Goal: Transaction & Acquisition: Download file/media

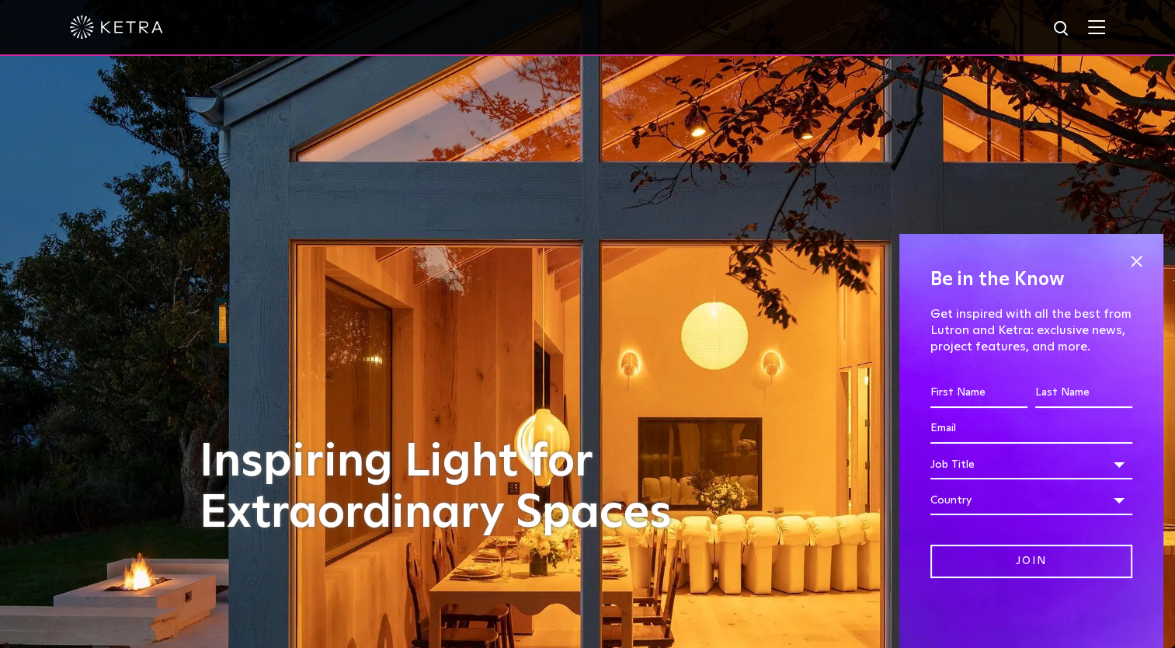
click at [1105, 31] on img at bounding box center [1096, 26] width 17 height 15
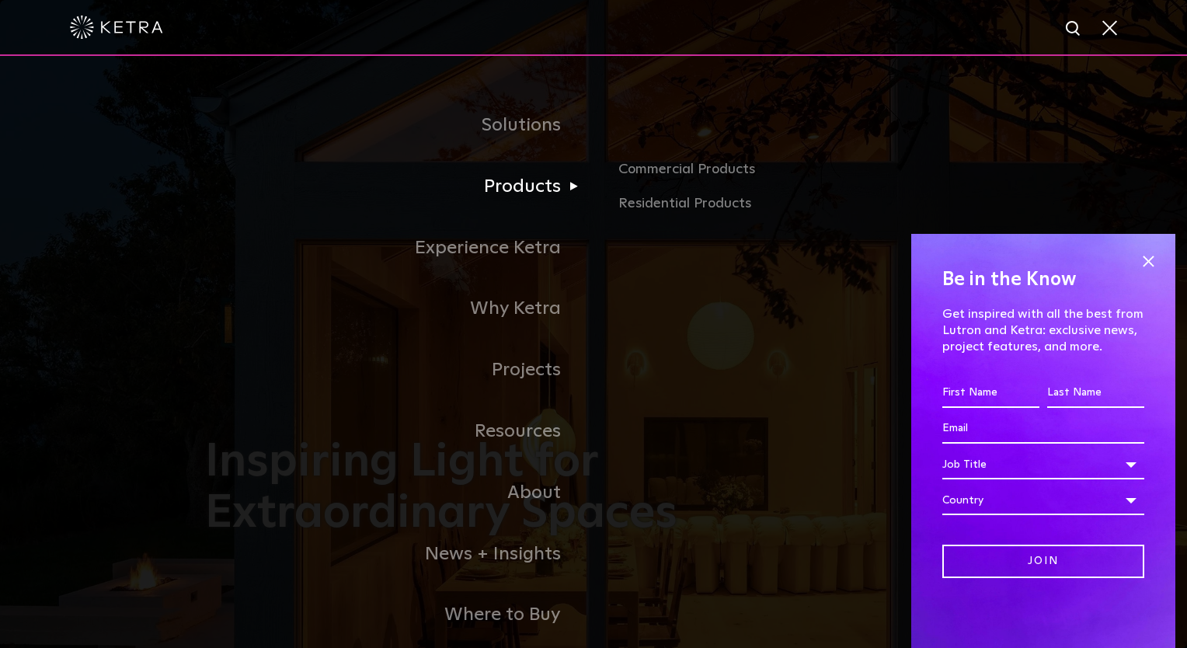
click at [516, 182] on link "Products" at bounding box center [399, 186] width 388 height 61
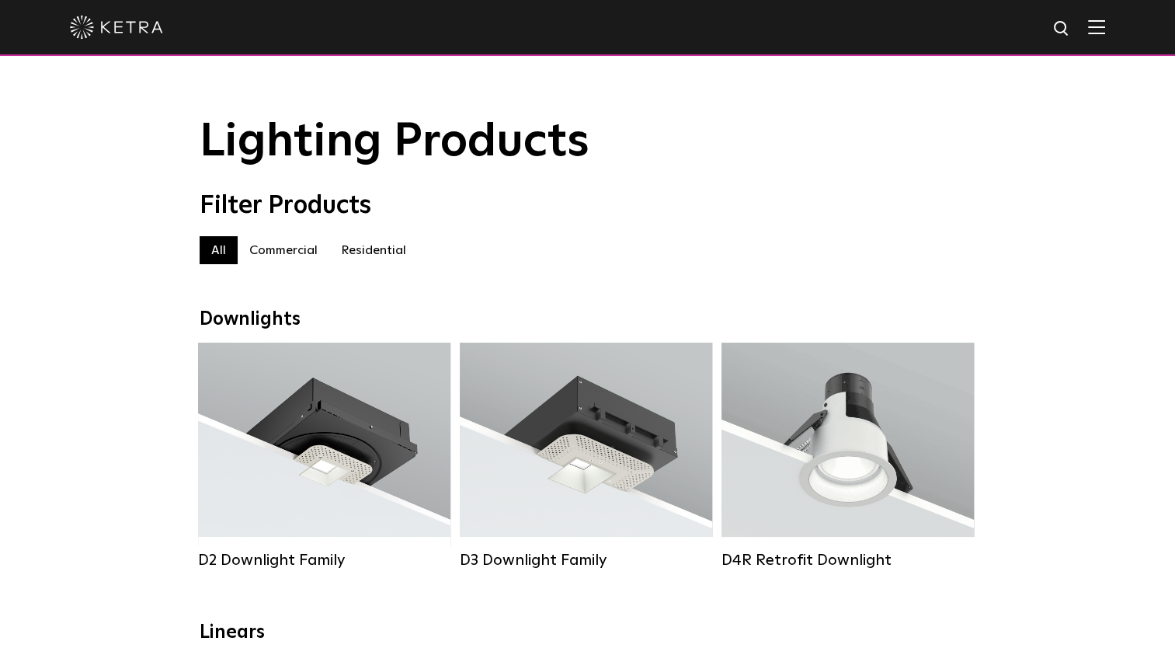
click at [372, 256] on label "Residential" at bounding box center [373, 250] width 89 height 28
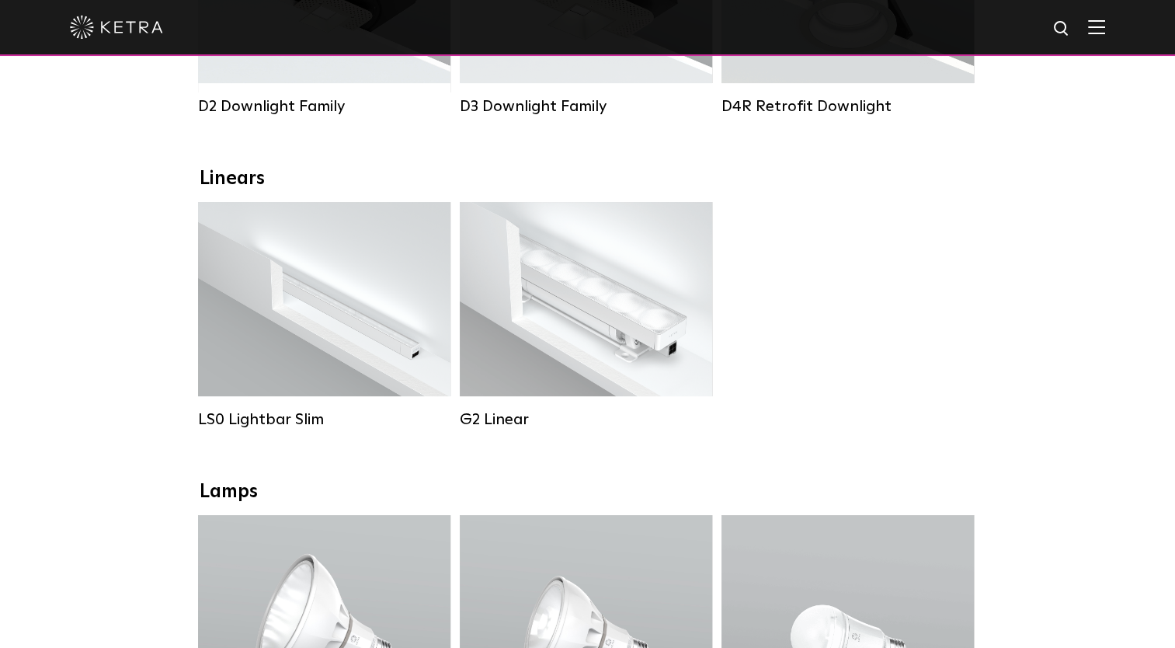
scroll to position [466, 0]
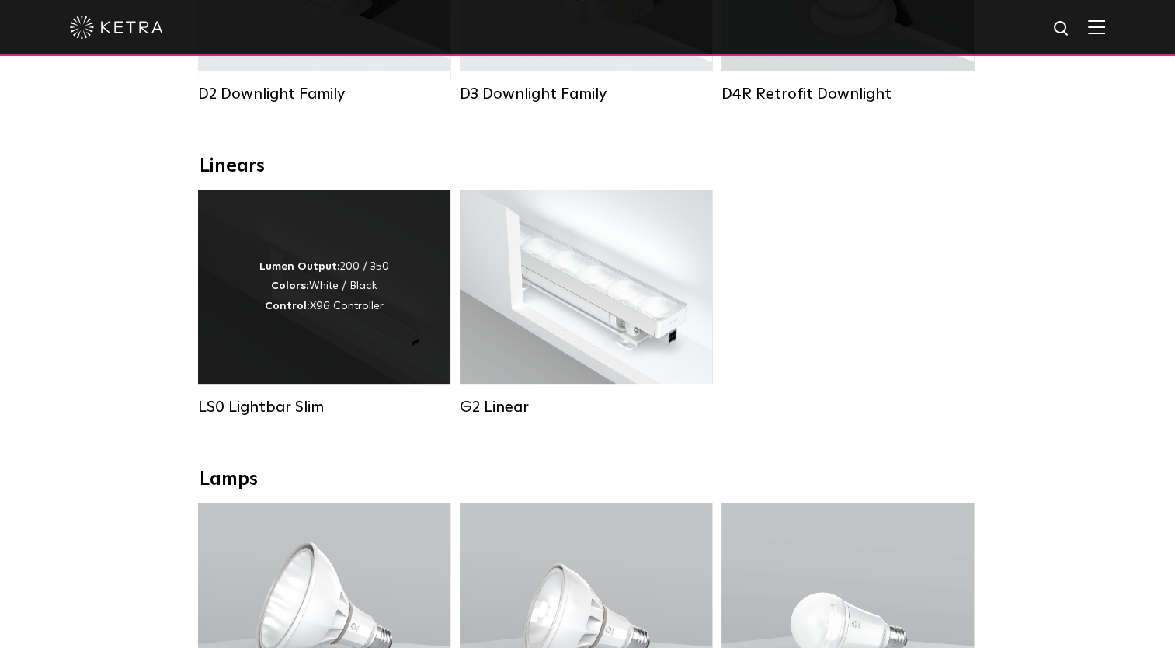
click at [293, 416] on div "LS0 Lightbar Slim" at bounding box center [324, 407] width 252 height 19
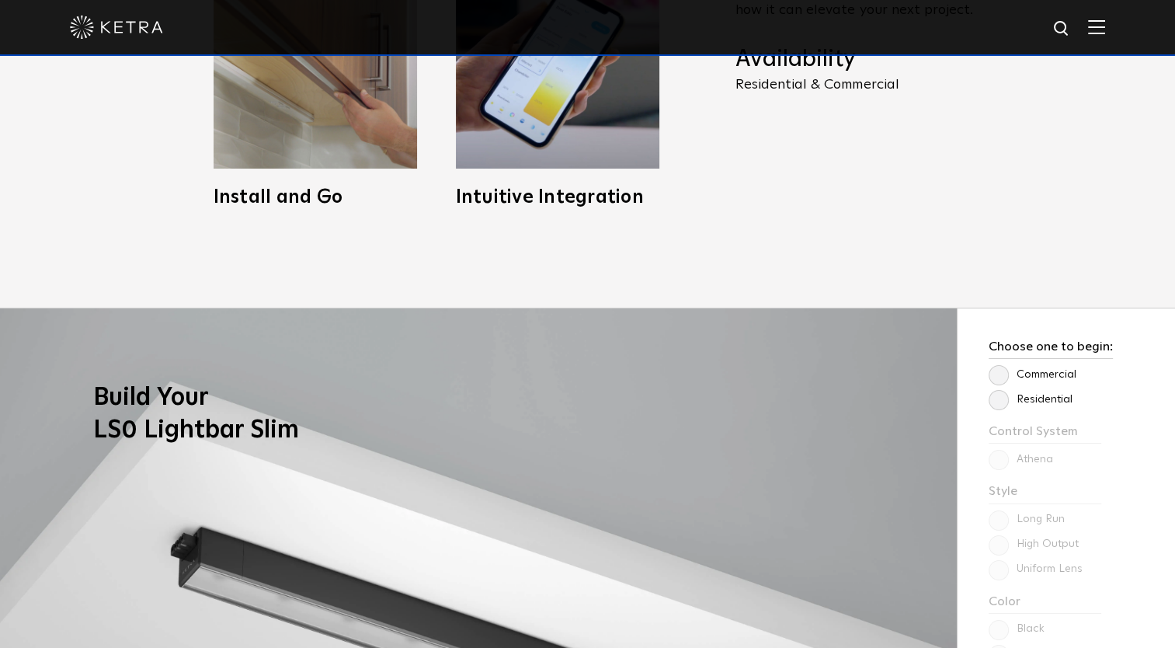
scroll to position [1088, 0]
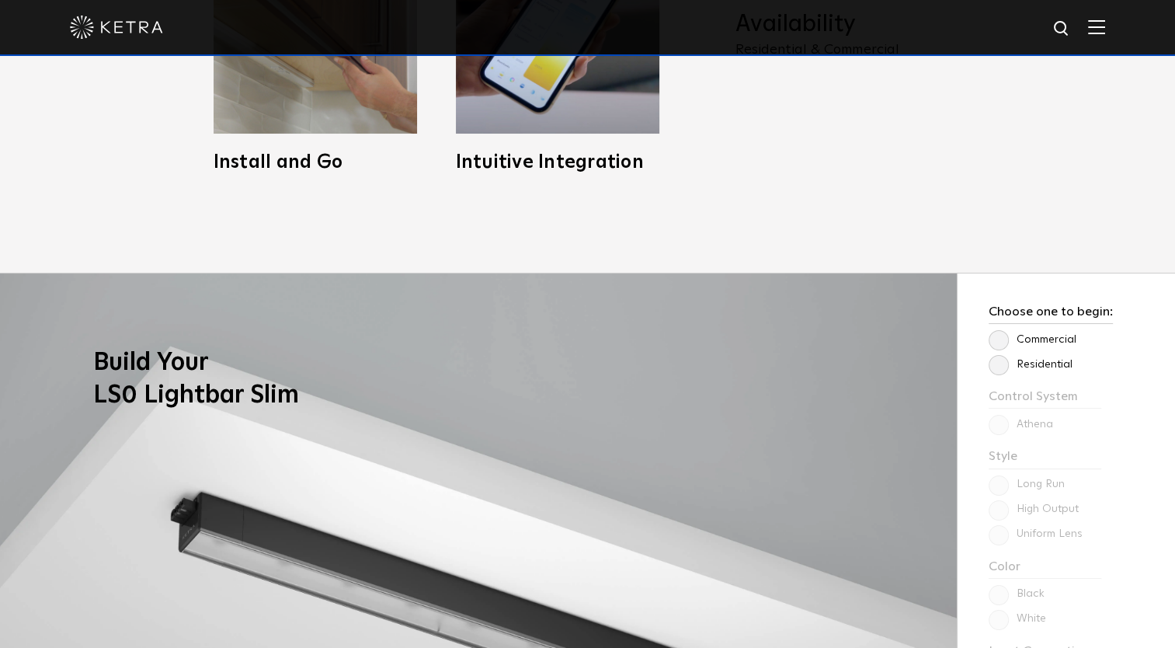
click at [1007, 362] on label "Residential" at bounding box center [1031, 364] width 84 height 13
click at [0, 0] on input "Residential" at bounding box center [0, 0] width 0 height 0
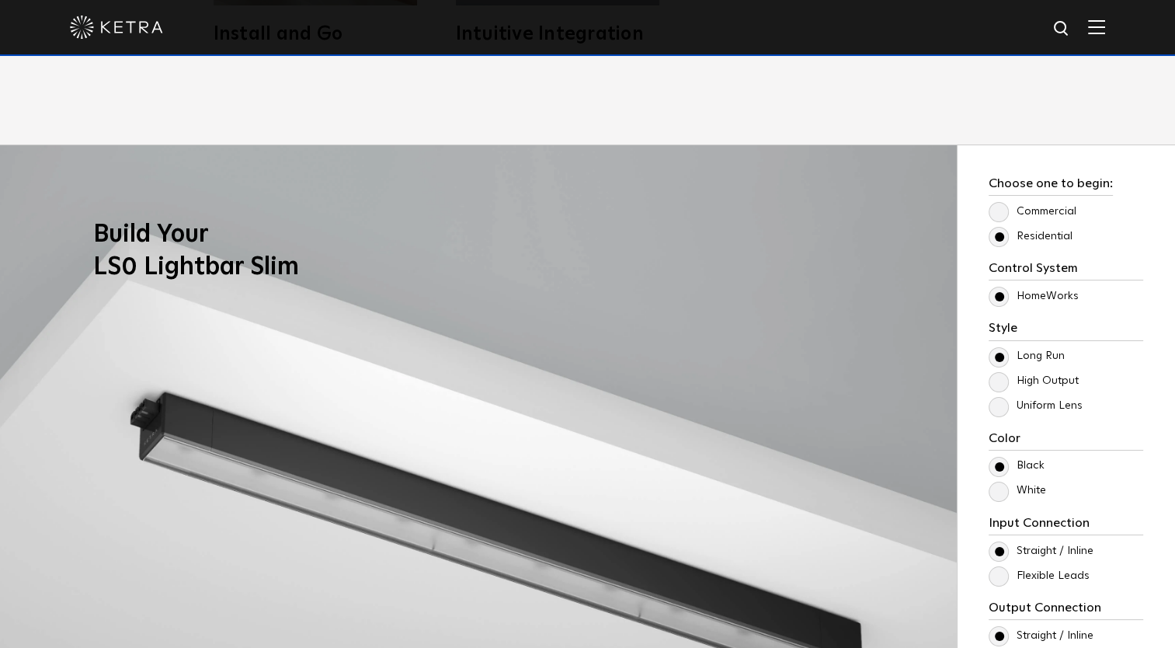
scroll to position [1243, 0]
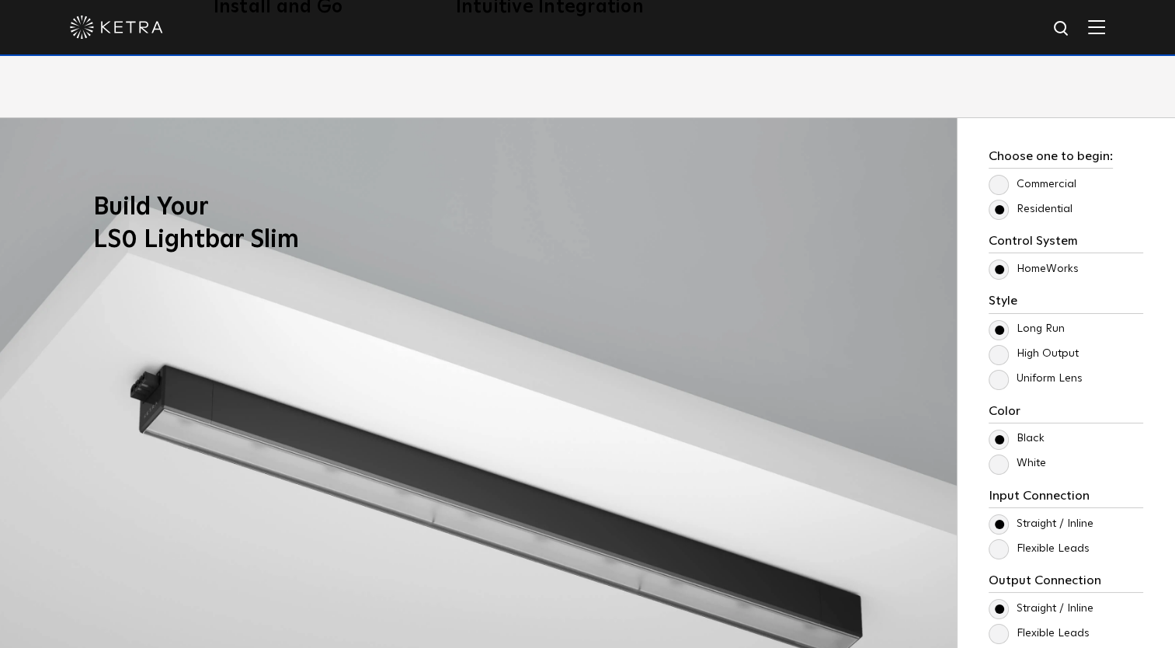
click at [1001, 354] on label "High Output" at bounding box center [1034, 353] width 90 height 13
click at [0, 0] on input "High Output" at bounding box center [0, 0] width 0 height 0
click at [997, 381] on label "Uniform Lens" at bounding box center [1036, 378] width 94 height 13
click at [0, 0] on input "Uniform Lens" at bounding box center [0, 0] width 0 height 0
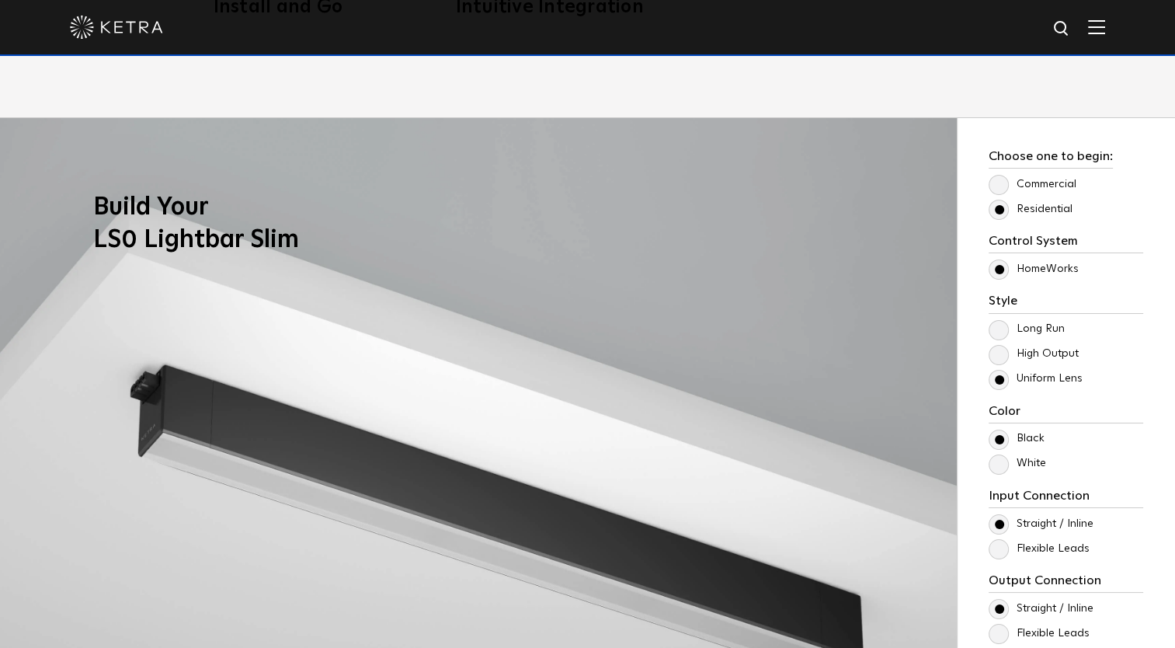
click at [999, 357] on label "High Output" at bounding box center [1034, 353] width 90 height 13
click at [0, 0] on input "High Output" at bounding box center [0, 0] width 0 height 0
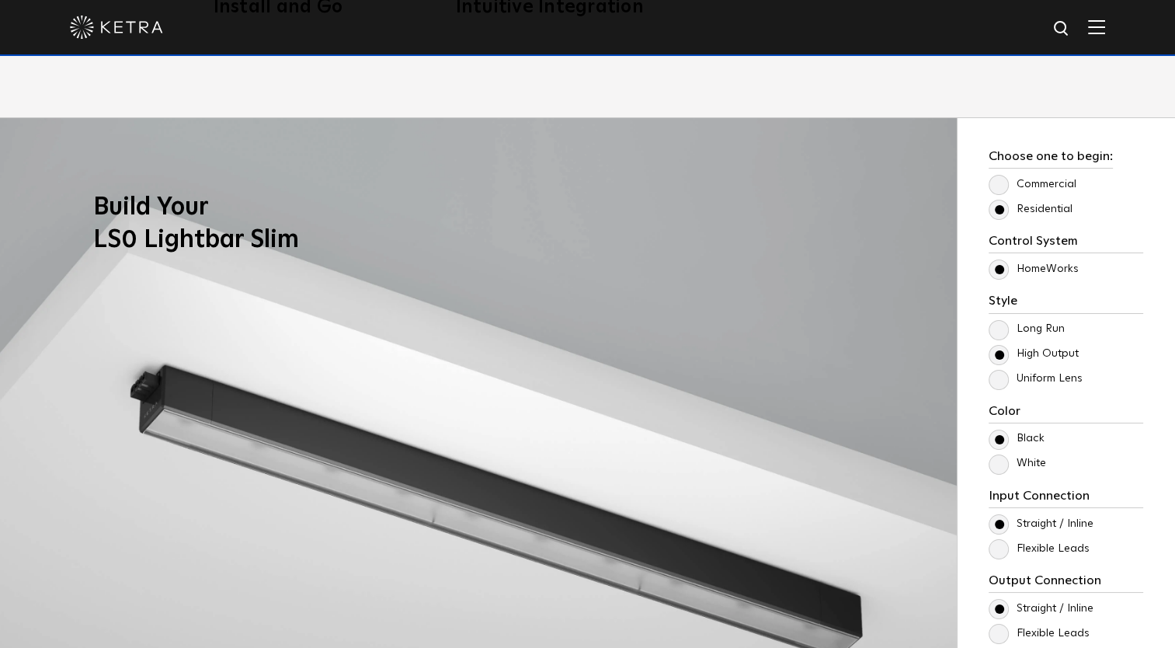
click at [1000, 381] on label "Uniform Lens" at bounding box center [1036, 378] width 94 height 13
click at [0, 0] on input "Uniform Lens" at bounding box center [0, 0] width 0 height 0
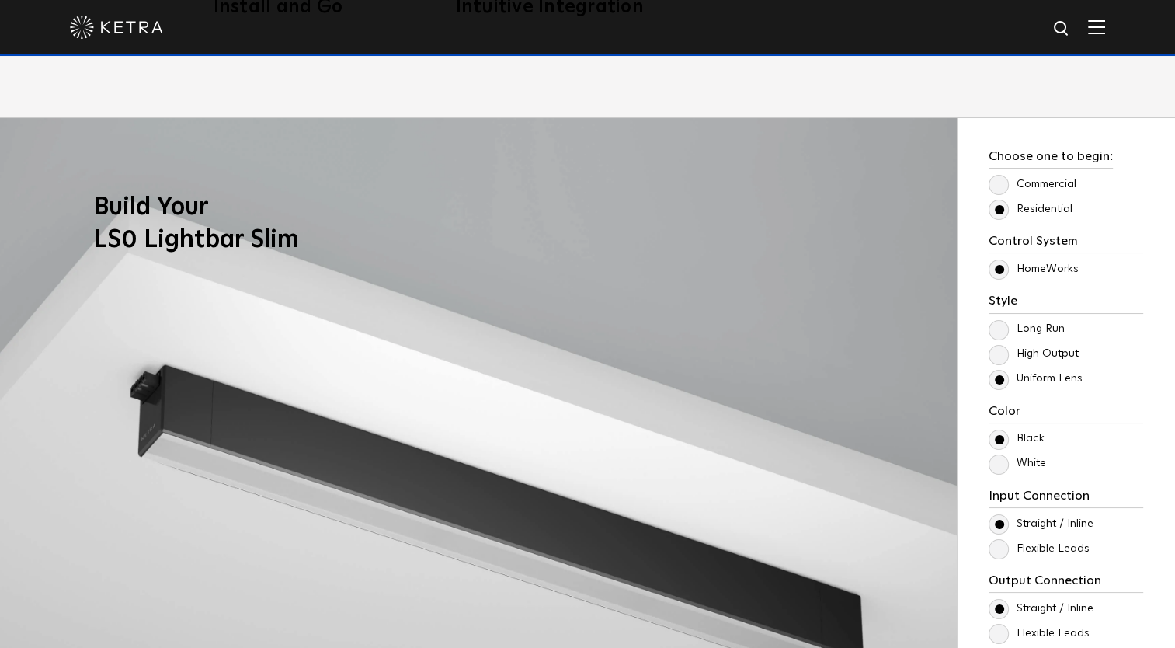
click at [995, 358] on label "High Output" at bounding box center [1034, 353] width 90 height 13
click at [0, 0] on input "High Output" at bounding box center [0, 0] width 0 height 0
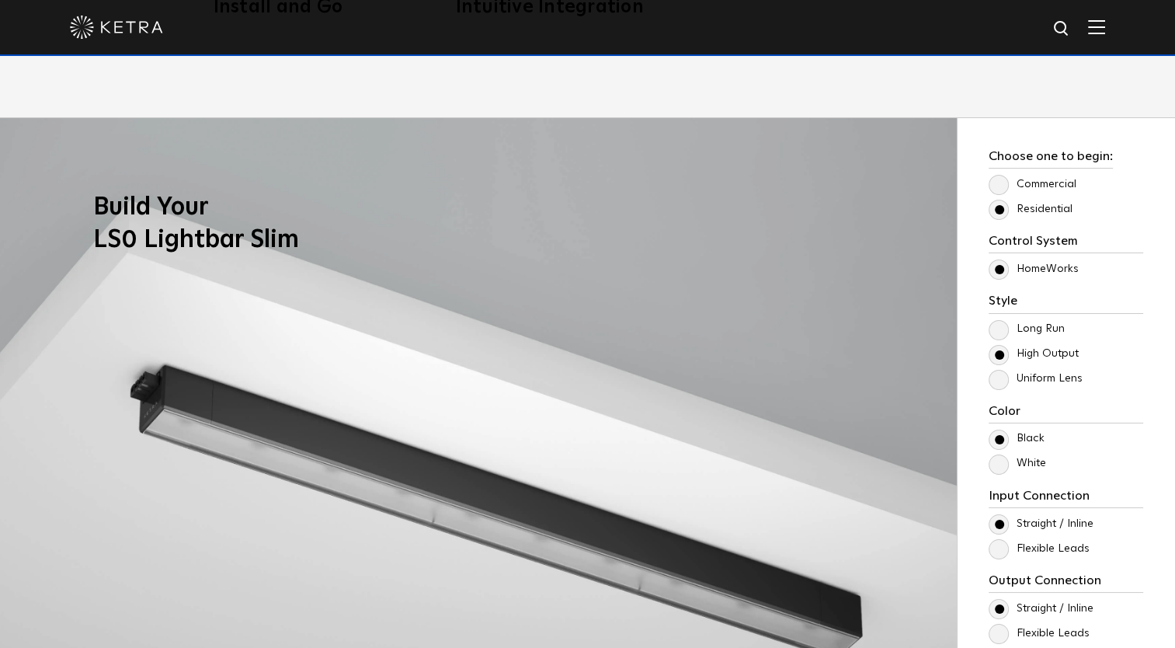
click at [997, 376] on label "Uniform Lens" at bounding box center [1036, 378] width 94 height 13
click at [0, 0] on input "Uniform Lens" at bounding box center [0, 0] width 0 height 0
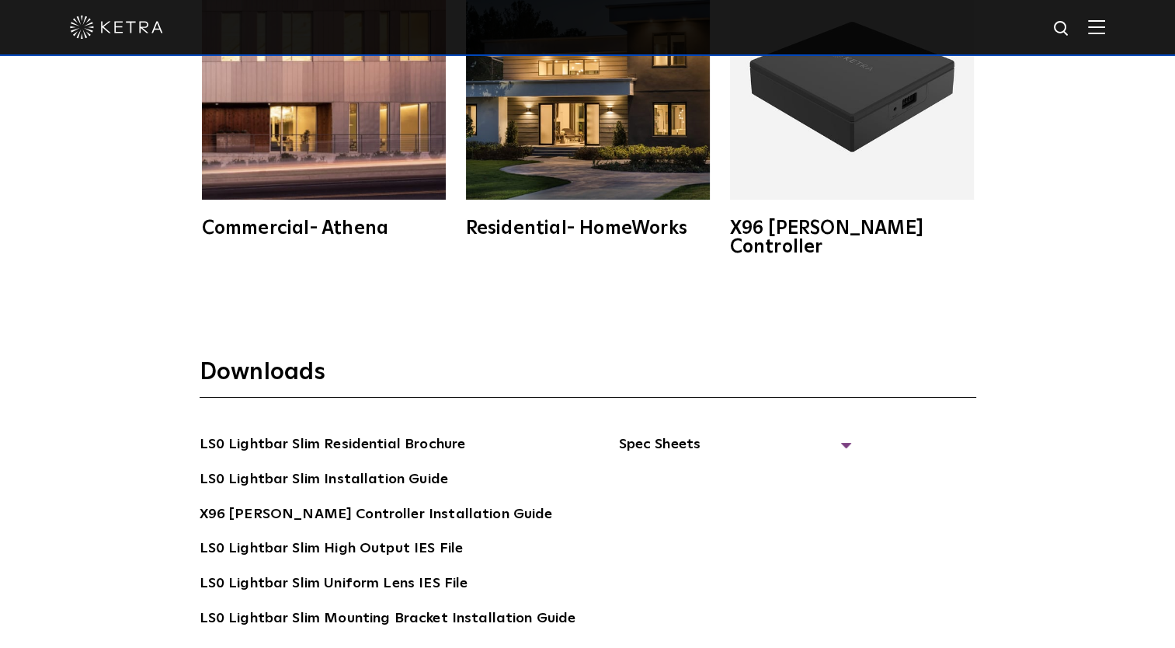
scroll to position [2874, 0]
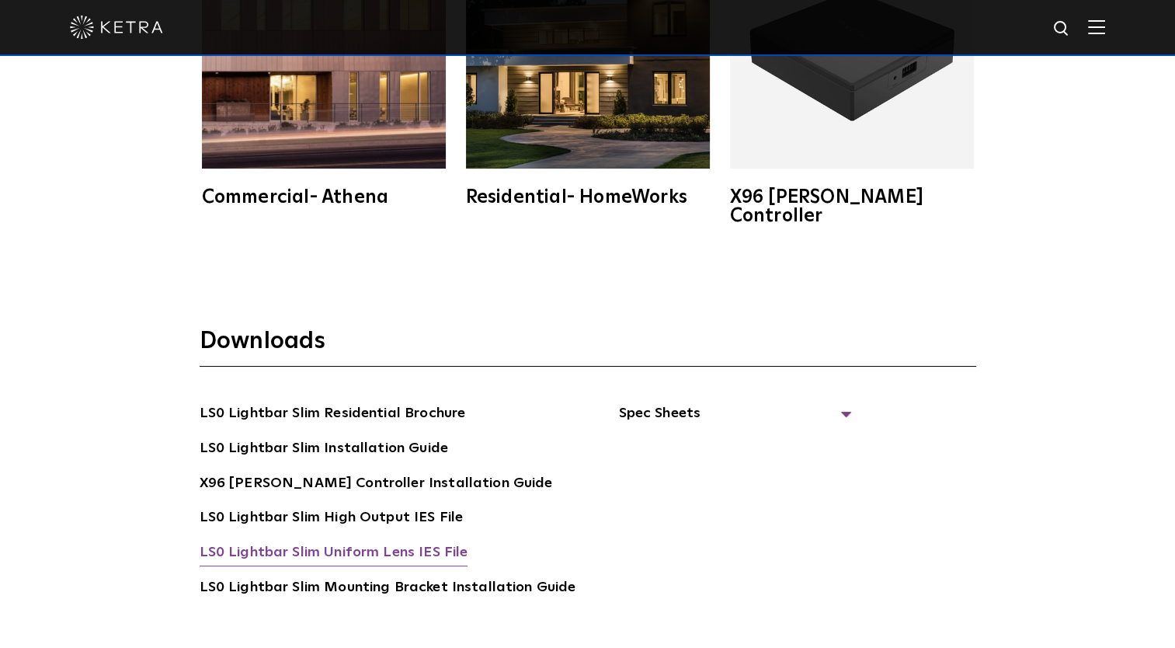
click at [353, 541] on link "LS0 Lightbar Slim Uniform Lens IES File" at bounding box center [334, 553] width 269 height 25
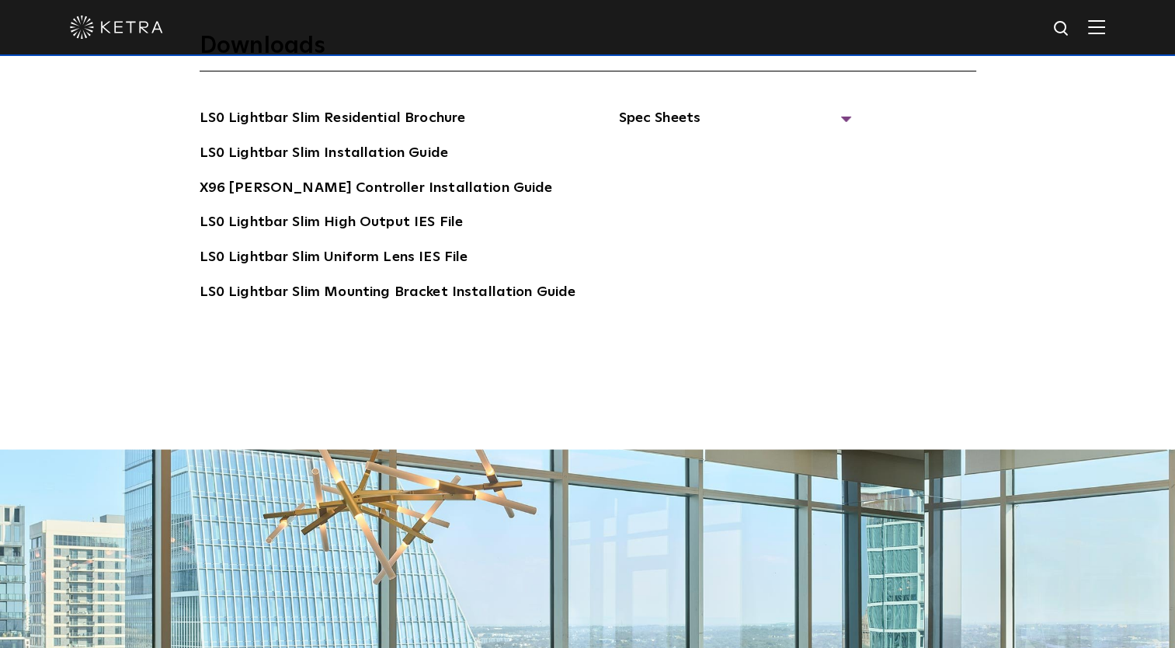
scroll to position [3014, 0]
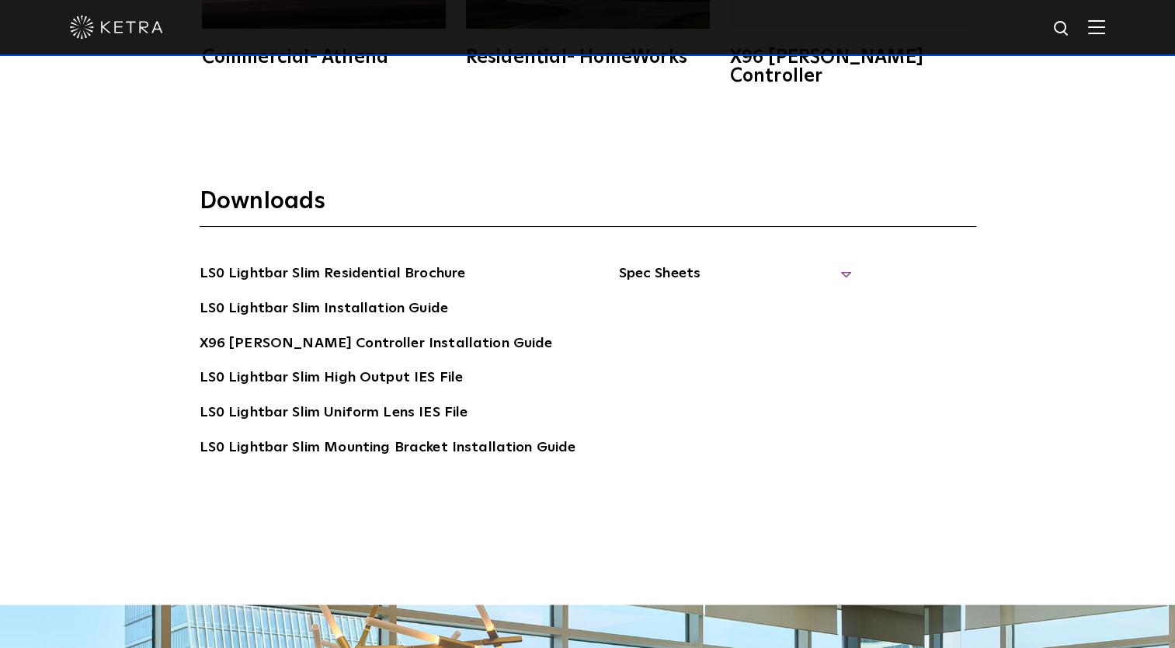
click at [839, 263] on span "Spec Sheets" at bounding box center [734, 280] width 233 height 34
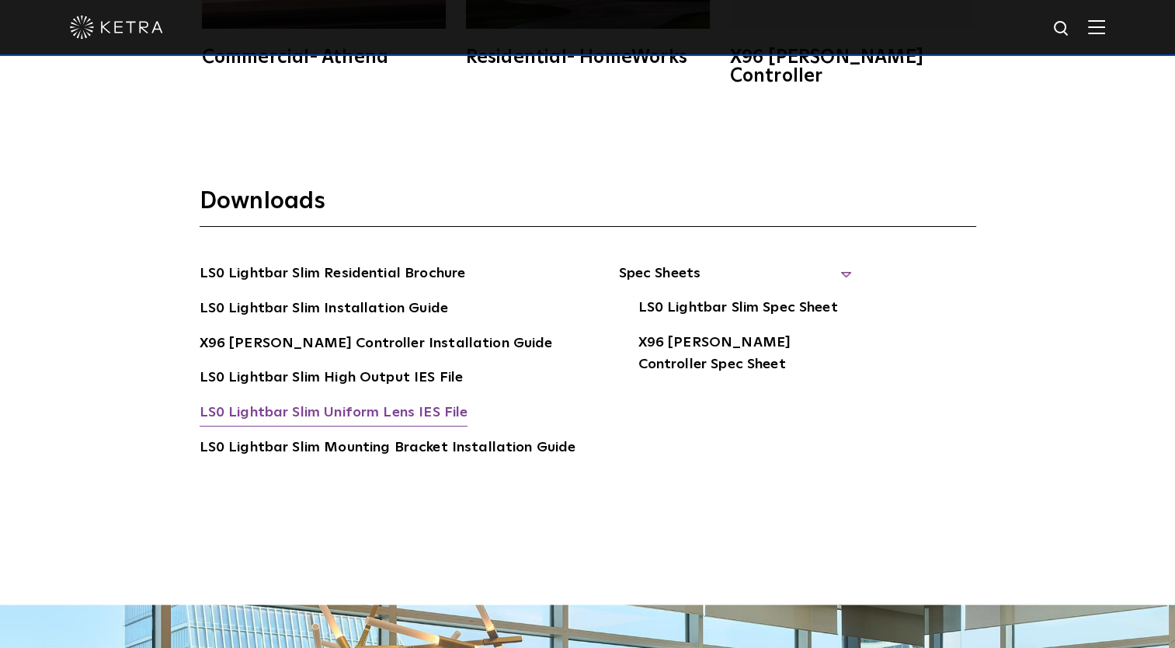
click at [345, 402] on link "LS0 Lightbar Slim Uniform Lens IES File" at bounding box center [334, 414] width 269 height 25
click at [1008, 263] on div "Downloads LS0 Lightbar Slim Residential Brochure LS0 Lightbar Slim Installation…" at bounding box center [587, 370] width 1175 height 469
click at [317, 402] on link "LS0 Lightbar Slim Uniform Lens IES File" at bounding box center [334, 414] width 269 height 25
click at [941, 379] on div "LS0 Lightbar Slim Residential Brochure LS0 Lightbar Slim Installation Guide X96…" at bounding box center [588, 384] width 777 height 242
click at [717, 297] on link "LS0 Lightbar Slim Spec Sheet" at bounding box center [738, 309] width 200 height 25
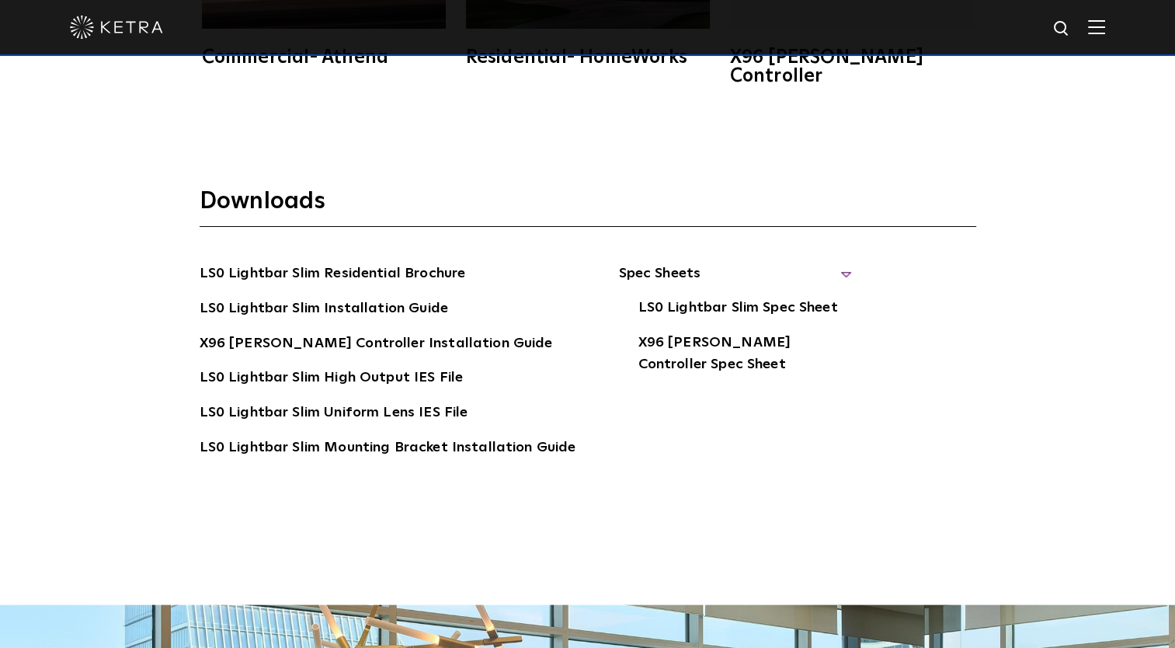
click at [1119, 204] on div "Downloads LS0 Lightbar Slim Residential Brochure LS0 Lightbar Slim Installation…" at bounding box center [587, 370] width 1175 height 469
click at [346, 298] on link "LS0 Lightbar Slim Installation Guide" at bounding box center [324, 310] width 249 height 25
